Goal: Communication & Community: Answer question/provide support

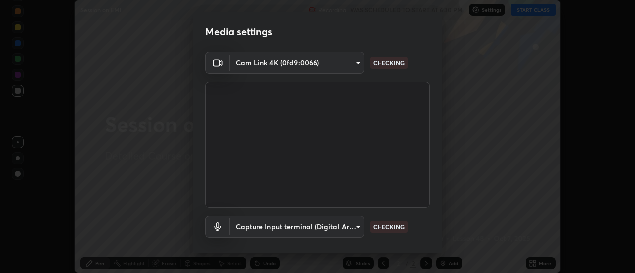
scroll to position [52, 0]
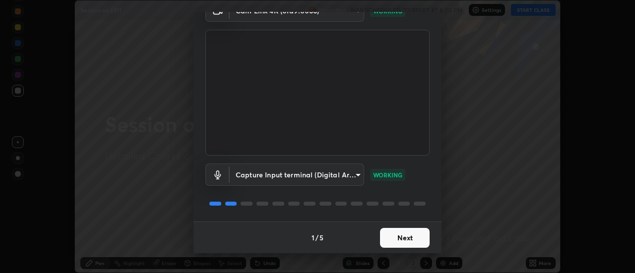
click at [387, 234] on button "Next" at bounding box center [405, 238] width 50 height 20
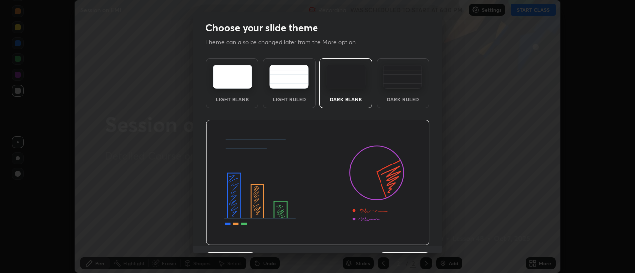
scroll to position [24, 0]
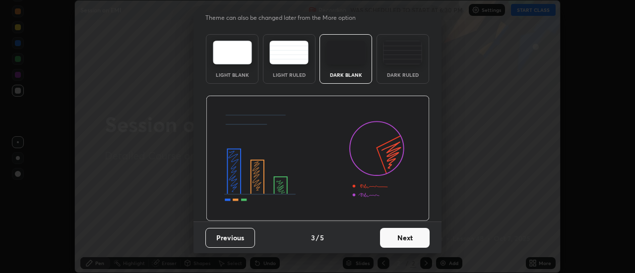
click at [390, 235] on button "Next" at bounding box center [405, 238] width 50 height 20
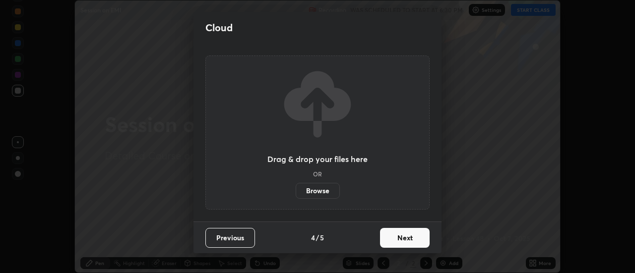
scroll to position [0, 0]
click at [395, 240] on button "Next" at bounding box center [405, 238] width 50 height 20
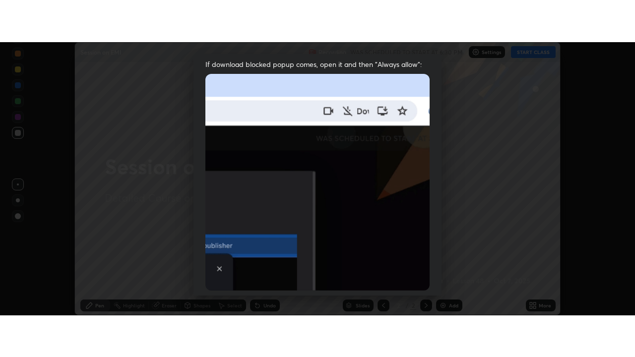
scroll to position [254, 0]
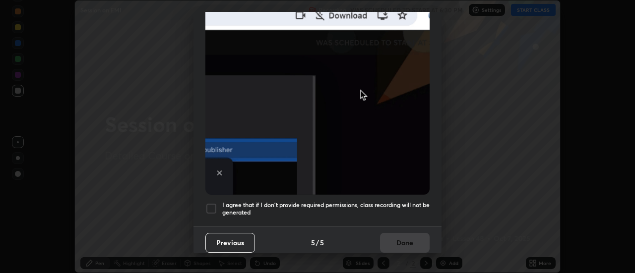
click at [212, 205] on div at bounding box center [211, 209] width 12 height 12
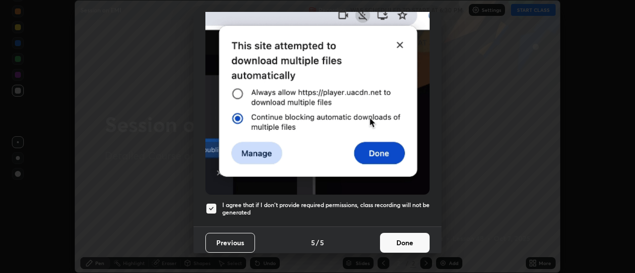
click at [397, 233] on button "Done" at bounding box center [405, 243] width 50 height 20
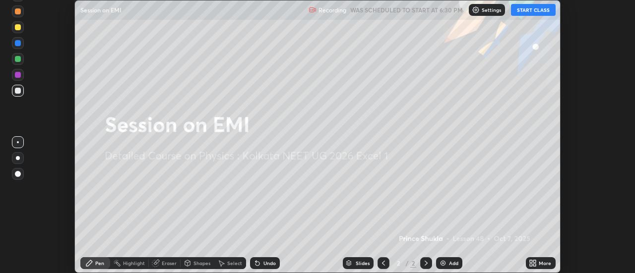
click at [529, 12] on button "START CLASS" at bounding box center [533, 10] width 45 height 12
click at [535, 265] on icon at bounding box center [535, 265] width 2 height 2
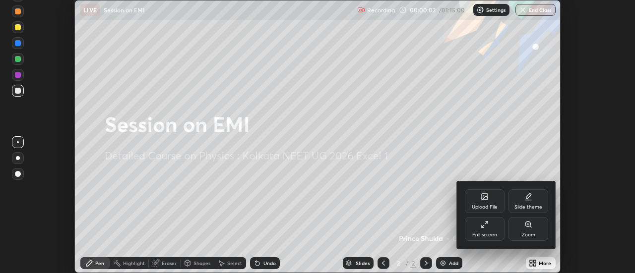
click at [491, 230] on div "Full screen" at bounding box center [485, 229] width 40 height 24
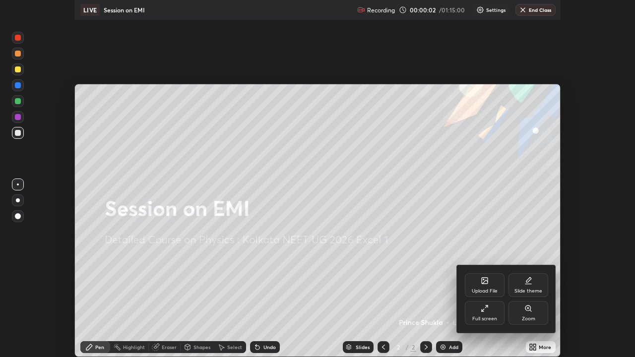
scroll to position [357, 635]
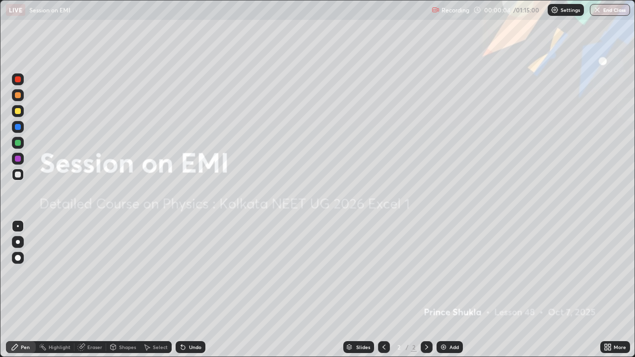
click at [449, 273] on div "Add" at bounding box center [453, 347] width 9 height 5
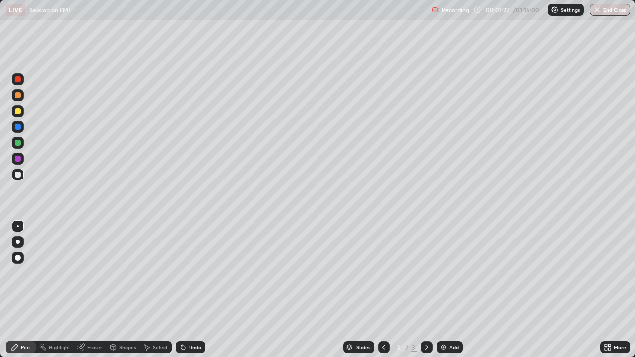
click at [98, 273] on div "Eraser" at bounding box center [94, 347] width 15 height 5
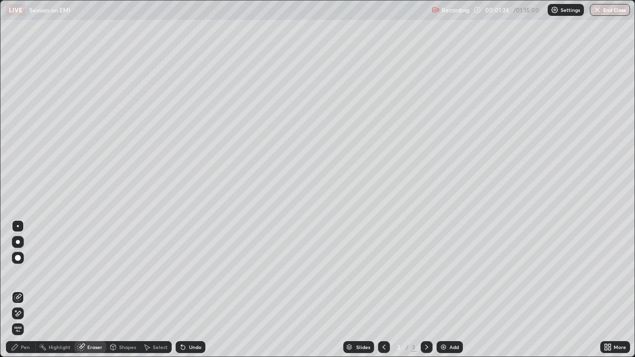
click at [25, 273] on div "Erase all" at bounding box center [18, 329] width 16 height 16
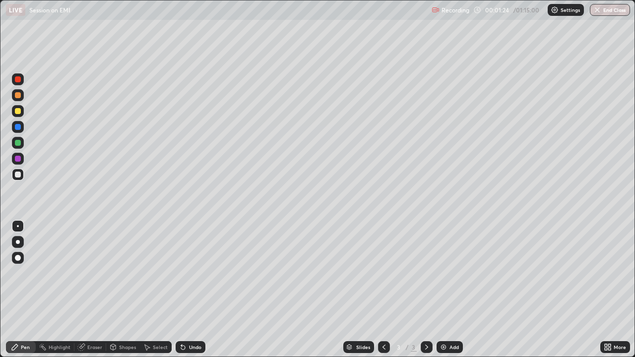
click at [25, 273] on div "Pen" at bounding box center [25, 347] width 9 height 5
click at [20, 161] on div at bounding box center [18, 159] width 12 height 12
click at [22, 97] on div at bounding box center [18, 95] width 12 height 12
click at [20, 128] on div at bounding box center [18, 127] width 6 height 6
click at [21, 112] on div at bounding box center [18, 111] width 12 height 12
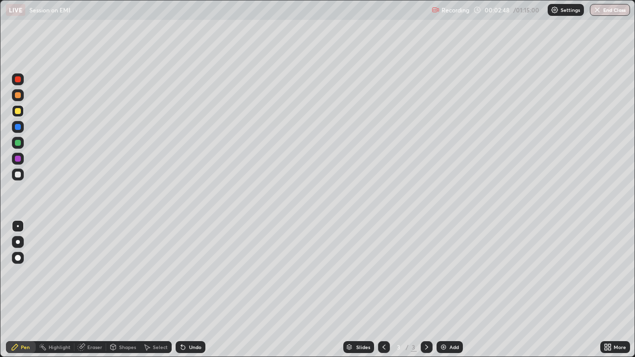
click at [626, 273] on div "More" at bounding box center [615, 347] width 30 height 20
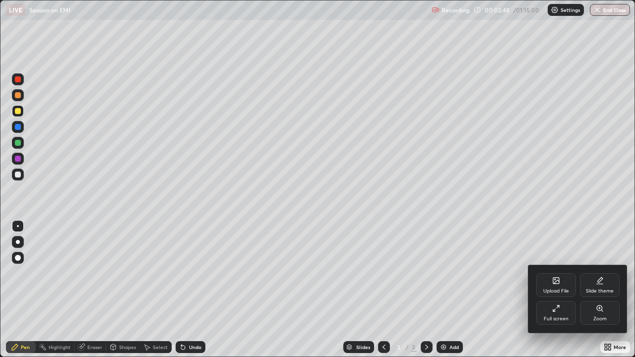
click at [623, 273] on div "Upload File Slide theme Full screen Zoom" at bounding box center [577, 299] width 99 height 68
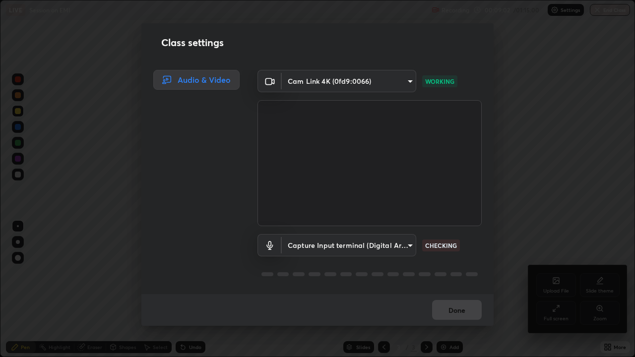
click at [377, 250] on body "Erase all LIVE Session on EMI Recording 00:09:02 / 01:15:00 Settings End Class …" at bounding box center [317, 178] width 635 height 357
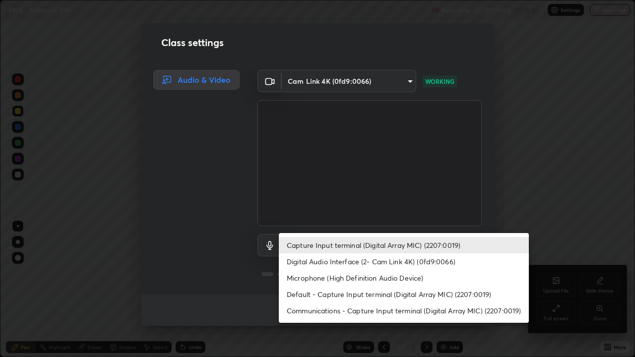
click at [379, 263] on li "Digital Audio Interface (2- Cam Link 4K) (0fd9:0066)" at bounding box center [404, 261] width 250 height 16
type input "3651c1aa3743925aea323e8bef4d953f159fd12355cd7905cefa6622eb78502f"
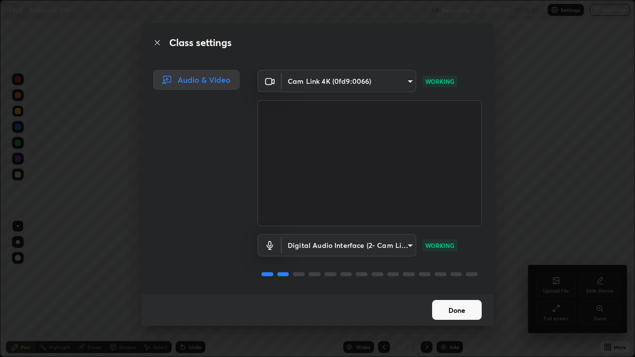
click at [453, 273] on button "Done" at bounding box center [457, 310] width 50 height 20
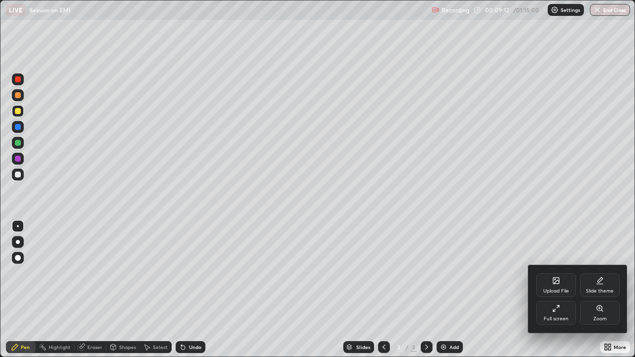
click at [605, 273] on div at bounding box center [317, 178] width 635 height 357
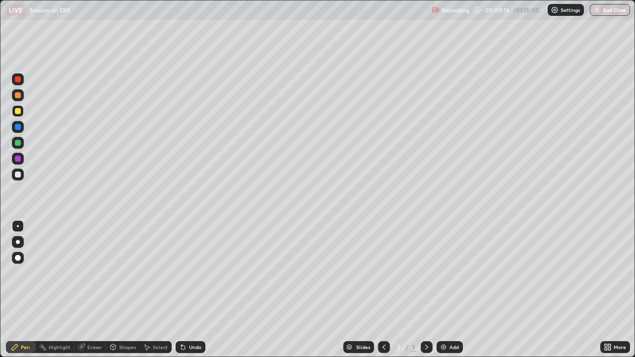
click at [187, 273] on div "Undo" at bounding box center [191, 347] width 30 height 12
click at [189, 273] on div "Undo" at bounding box center [195, 347] width 12 height 5
click at [190, 273] on div "Undo" at bounding box center [195, 347] width 12 height 5
click at [22, 141] on div at bounding box center [18, 143] width 12 height 12
click at [21, 111] on div at bounding box center [18, 111] width 12 height 12
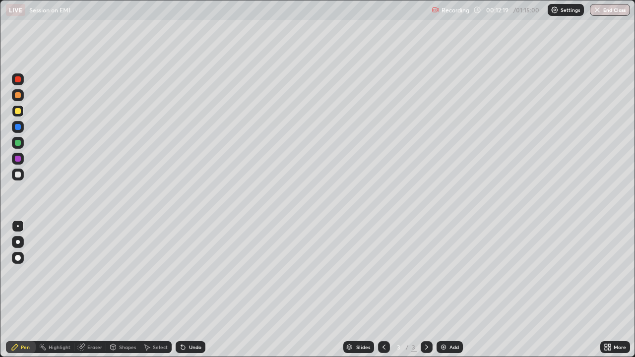
click at [626, 273] on div "More" at bounding box center [615, 347] width 30 height 20
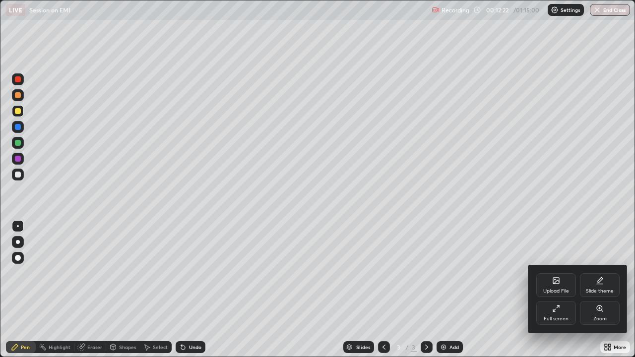
click at [515, 273] on div at bounding box center [317, 178] width 635 height 357
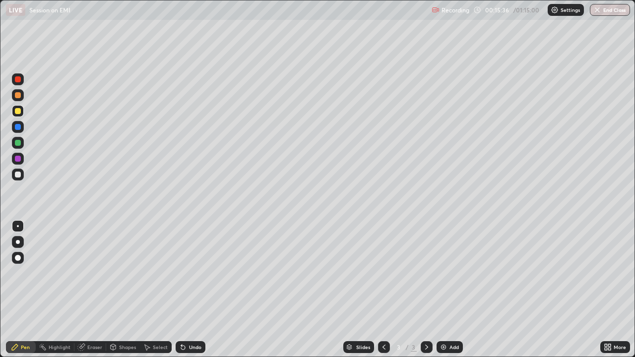
click at [97, 273] on div "Eraser" at bounding box center [94, 347] width 15 height 5
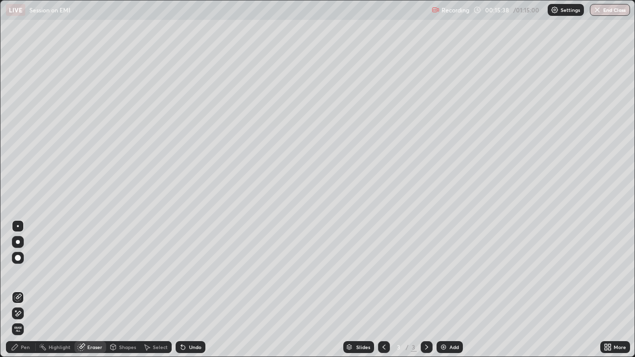
click at [28, 273] on div "Pen" at bounding box center [25, 347] width 9 height 5
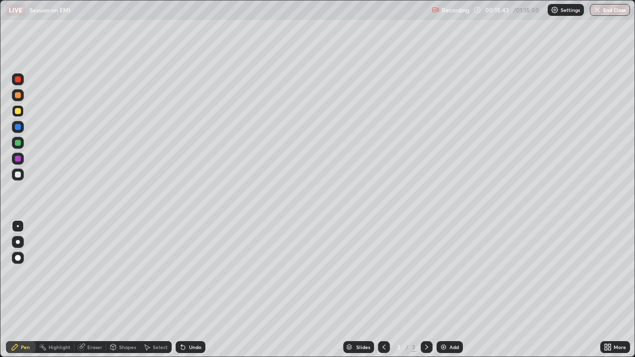
click at [448, 273] on div "Add" at bounding box center [450, 347] width 26 height 12
click at [19, 128] on div at bounding box center [18, 127] width 6 height 6
click at [201, 273] on div "Undo" at bounding box center [191, 347] width 30 height 12
click at [198, 273] on div "Undo" at bounding box center [191, 347] width 30 height 12
click at [383, 273] on icon at bounding box center [384, 347] width 8 height 8
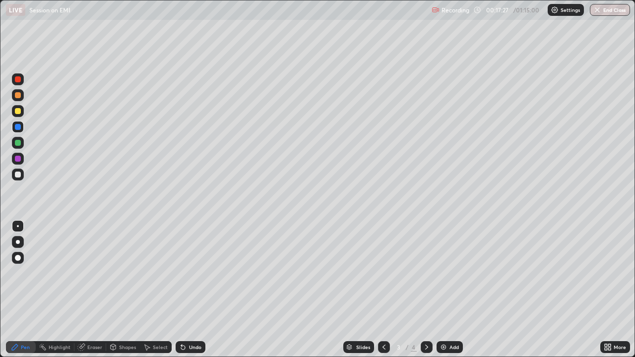
click at [427, 273] on icon at bounding box center [426, 347] width 3 height 5
click at [18, 111] on div at bounding box center [18, 111] width 6 height 6
click at [23, 144] on div at bounding box center [18, 143] width 12 height 12
click at [23, 177] on div at bounding box center [18, 175] width 12 height 12
click at [18, 111] on div at bounding box center [18, 111] width 6 height 6
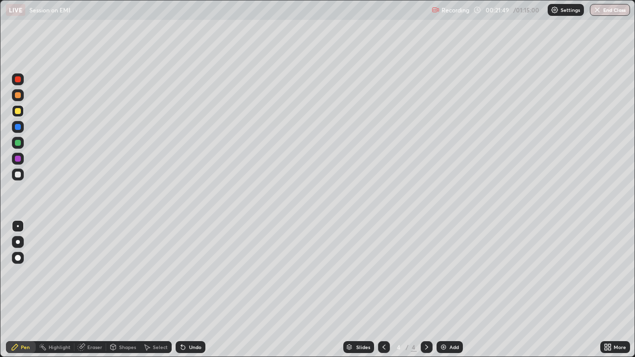
click at [442, 273] on img at bounding box center [444, 347] width 8 height 8
click at [383, 273] on icon at bounding box center [384, 347] width 8 height 8
click at [425, 273] on icon at bounding box center [426, 347] width 3 height 5
click at [20, 126] on div at bounding box center [18, 127] width 6 height 6
click at [19, 143] on div at bounding box center [18, 143] width 6 height 6
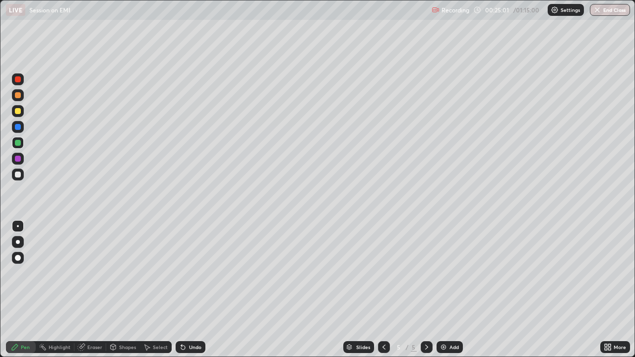
click at [19, 82] on div at bounding box center [18, 79] width 6 height 6
click at [18, 147] on div at bounding box center [18, 143] width 12 height 12
click at [21, 157] on div at bounding box center [18, 159] width 12 height 12
click at [451, 273] on div "Add" at bounding box center [453, 347] width 9 height 5
click at [18, 95] on div at bounding box center [18, 95] width 6 height 6
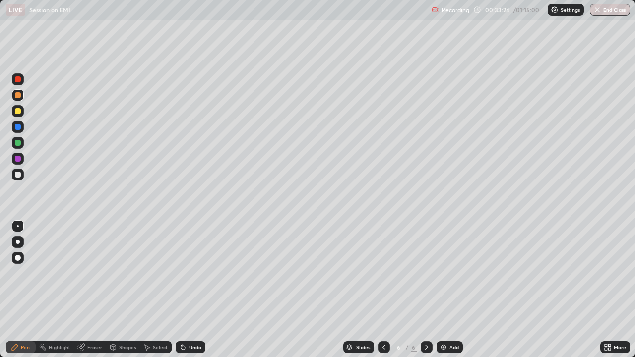
click at [446, 273] on img at bounding box center [444, 347] width 8 height 8
click at [383, 273] on icon at bounding box center [384, 347] width 8 height 8
click at [427, 273] on icon at bounding box center [427, 347] width 8 height 8
click at [383, 273] on icon at bounding box center [384, 347] width 8 height 8
click at [425, 273] on icon at bounding box center [427, 347] width 8 height 8
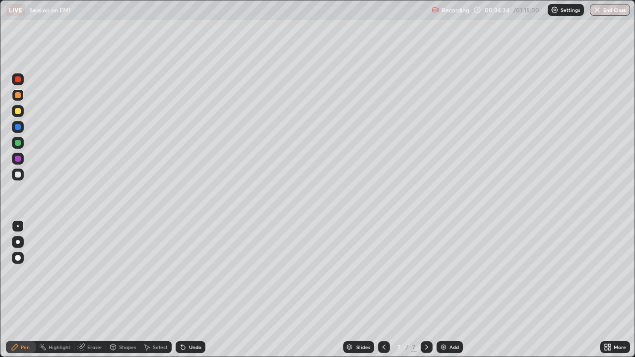
click at [383, 273] on icon at bounding box center [384, 347] width 8 height 8
click at [425, 273] on icon at bounding box center [427, 347] width 8 height 8
click at [381, 273] on icon at bounding box center [384, 347] width 8 height 8
click at [425, 273] on icon at bounding box center [427, 347] width 8 height 8
click at [382, 273] on icon at bounding box center [384, 347] width 8 height 8
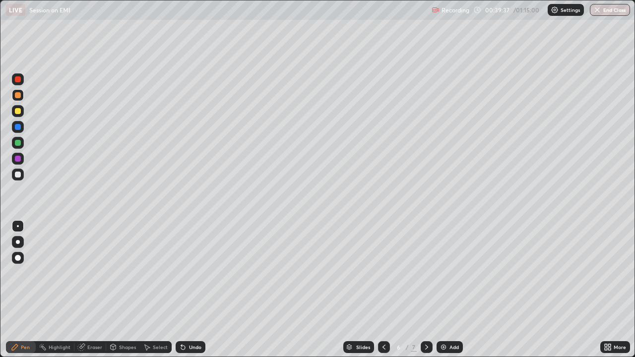
click at [424, 273] on icon at bounding box center [427, 347] width 8 height 8
click at [18, 111] on div at bounding box center [18, 111] width 6 height 6
click at [18, 143] on div at bounding box center [18, 143] width 6 height 6
click at [95, 273] on div "Eraser" at bounding box center [94, 347] width 15 height 5
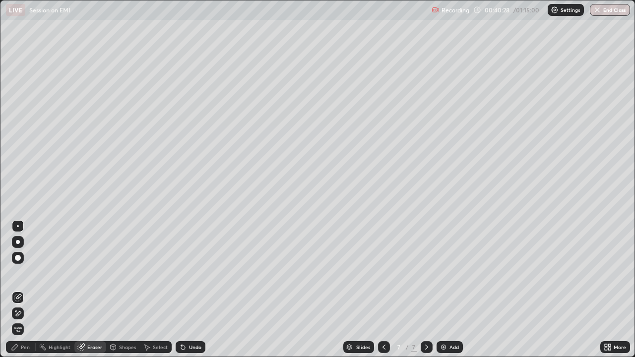
click at [28, 273] on div "Pen" at bounding box center [25, 347] width 9 height 5
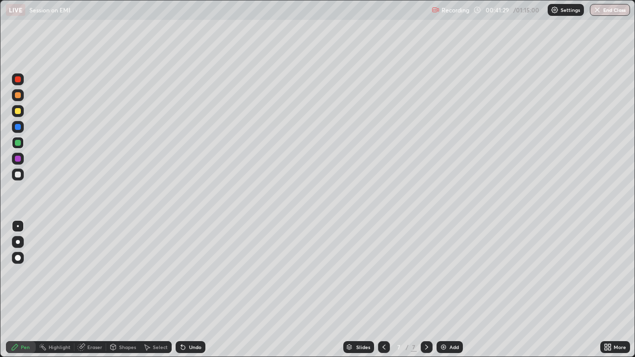
click at [99, 273] on div "Eraser" at bounding box center [94, 347] width 15 height 5
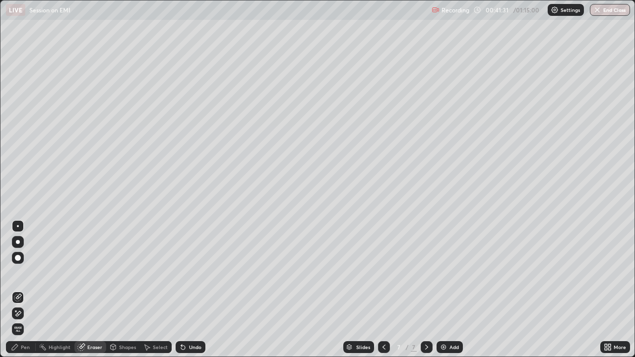
click at [23, 273] on div "Pen" at bounding box center [25, 347] width 9 height 5
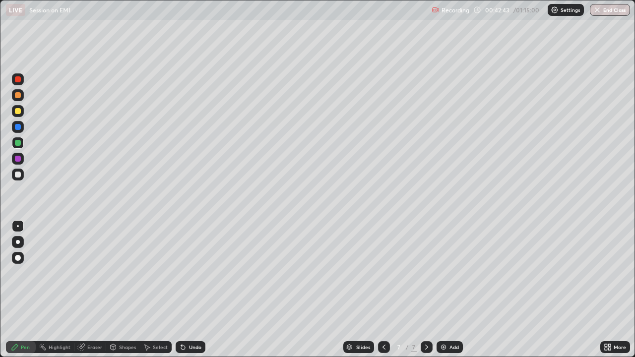
click at [447, 273] on div "Add" at bounding box center [450, 347] width 26 height 12
click at [382, 273] on icon at bounding box center [383, 347] width 3 height 5
click at [425, 273] on icon at bounding box center [426, 347] width 3 height 5
click at [18, 111] on div at bounding box center [18, 111] width 6 height 6
click at [383, 273] on icon at bounding box center [384, 347] width 8 height 8
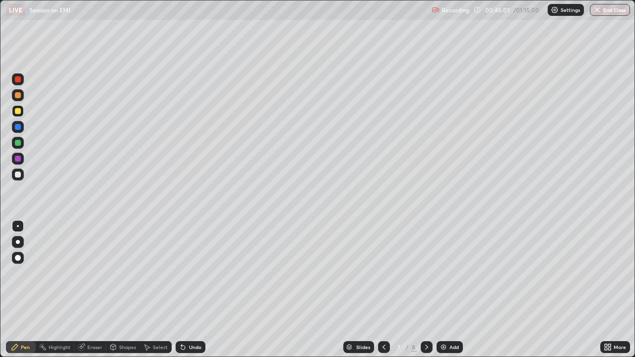
click at [430, 273] on div at bounding box center [427, 347] width 12 height 12
click at [460, 273] on div "Add" at bounding box center [450, 347] width 26 height 12
click at [22, 97] on div at bounding box center [18, 95] width 12 height 12
click at [18, 127] on div at bounding box center [18, 127] width 6 height 6
click at [19, 113] on div at bounding box center [18, 111] width 6 height 6
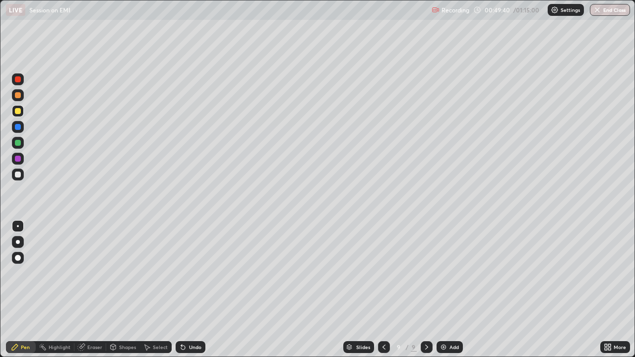
click at [189, 273] on div "Undo" at bounding box center [195, 347] width 12 height 5
click at [18, 160] on div at bounding box center [18, 159] width 6 height 6
click at [18, 143] on div at bounding box center [18, 143] width 6 height 6
click at [186, 273] on div "Undo" at bounding box center [191, 347] width 30 height 12
click at [185, 273] on icon at bounding box center [183, 347] width 8 height 8
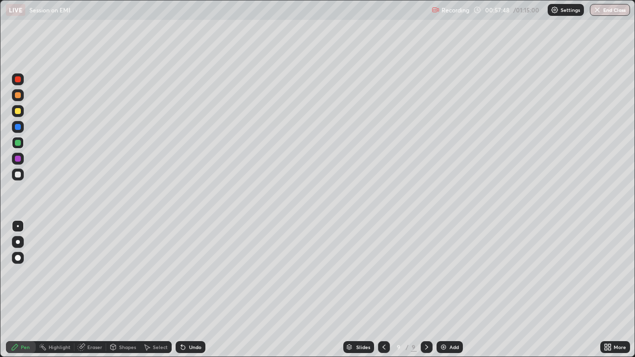
click at [97, 273] on div "Eraser" at bounding box center [94, 347] width 15 height 5
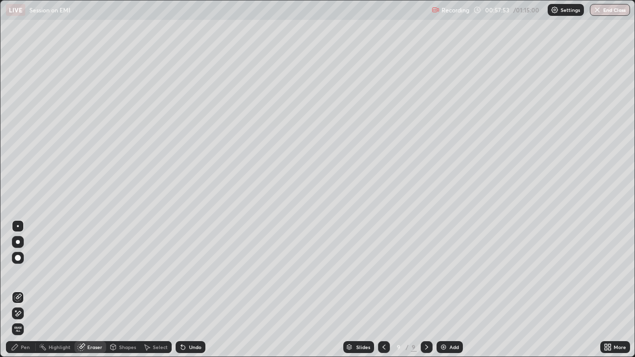
click at [28, 273] on div "Pen" at bounding box center [21, 347] width 30 height 12
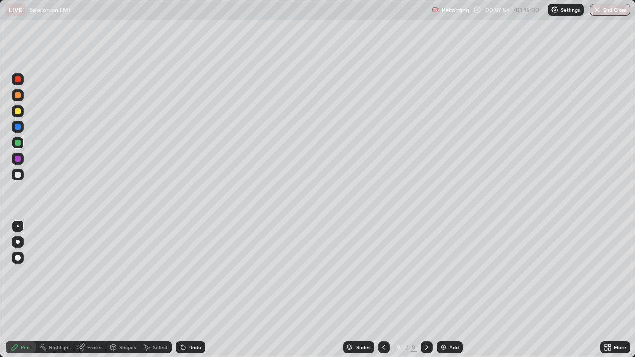
click at [29, 273] on div "Pen" at bounding box center [25, 347] width 9 height 5
click at [446, 273] on img at bounding box center [444, 347] width 8 height 8
click at [383, 273] on icon at bounding box center [384, 347] width 8 height 8
click at [426, 273] on icon at bounding box center [427, 347] width 8 height 8
click at [382, 273] on icon at bounding box center [384, 347] width 8 height 8
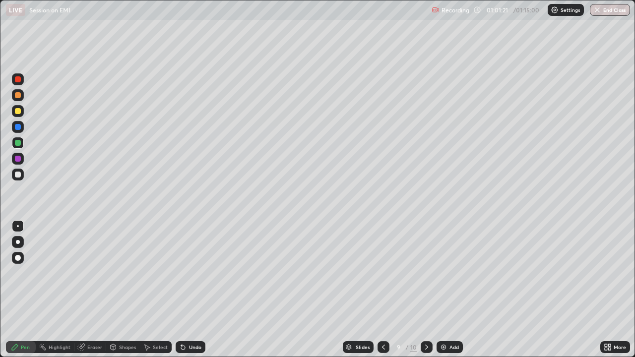
click at [426, 273] on icon at bounding box center [426, 347] width 3 height 5
click at [383, 273] on icon at bounding box center [384, 347] width 8 height 8
click at [426, 273] on icon at bounding box center [427, 347] width 8 height 8
click at [21, 113] on div at bounding box center [18, 111] width 12 height 12
click at [21, 176] on div at bounding box center [18, 175] width 12 height 12
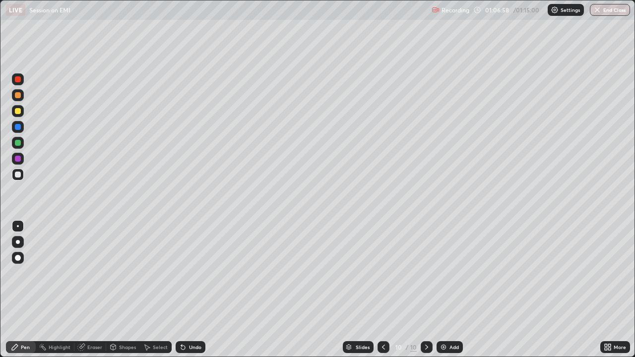
click at [444, 273] on img at bounding box center [444, 347] width 8 height 8
click at [19, 95] on div at bounding box center [18, 95] width 6 height 6
click at [22, 179] on div at bounding box center [18, 175] width 12 height 12
click at [624, 273] on div "More" at bounding box center [615, 347] width 30 height 20
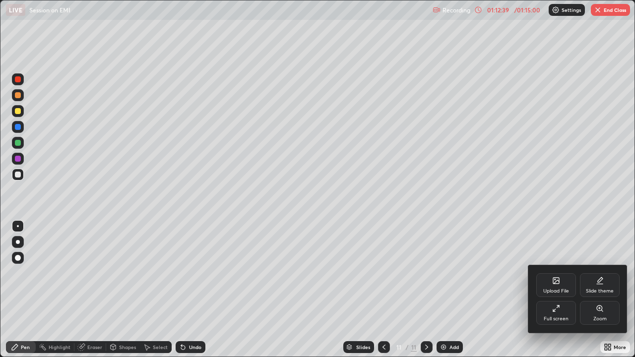
click at [626, 273] on div "Upload File Slide theme Full screen Zoom" at bounding box center [577, 298] width 99 height 67
click at [479, 273] on div at bounding box center [317, 178] width 635 height 357
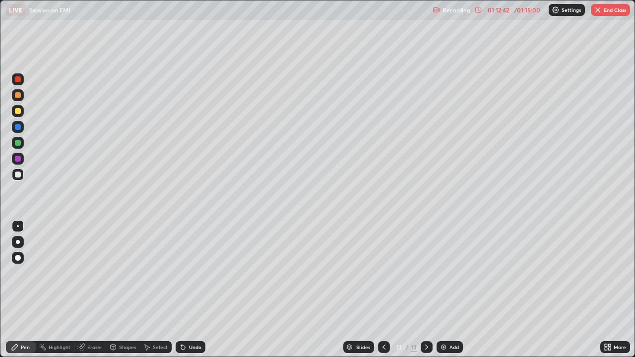
click at [471, 273] on div "Slides 11 / 11 Add" at bounding box center [402, 347] width 395 height 20
click at [446, 273] on img at bounding box center [444, 347] width 8 height 8
click at [20, 143] on div at bounding box center [18, 143] width 6 height 6
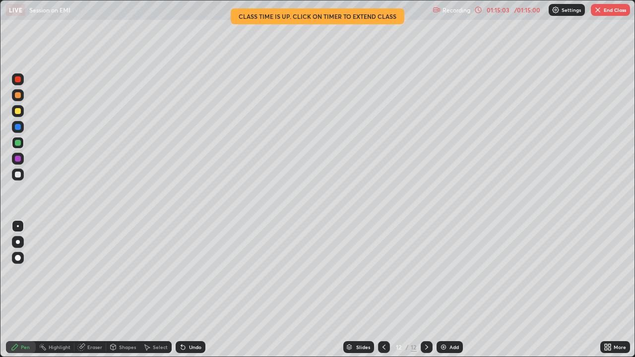
click at [316, 273] on div "Slides 12 / 12 Add" at bounding box center [402, 347] width 395 height 20
click at [609, 14] on button "End Class" at bounding box center [610, 10] width 39 height 12
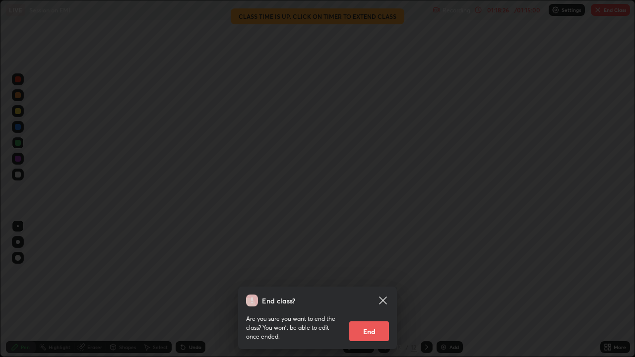
click at [366, 273] on button "End" at bounding box center [369, 331] width 40 height 20
